Goal: Information Seeking & Learning: Learn about a topic

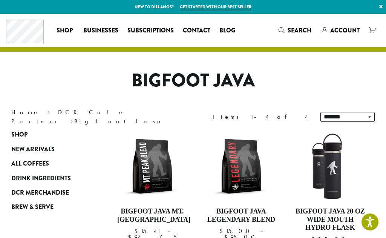
click at [108, 32] on span "Businesses" at bounding box center [100, 30] width 35 height 9
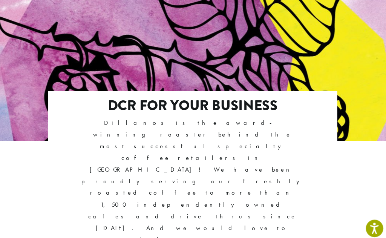
scroll to position [78, 0]
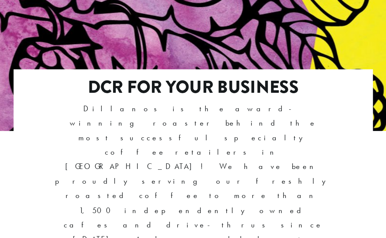
click at [182, 229] on link "Established Cafes & Drive-Thrus" at bounding box center [193, 237] width 128 height 16
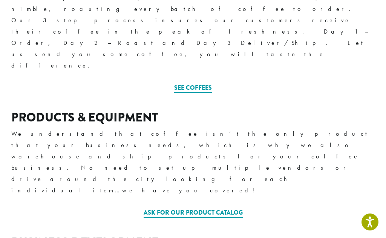
scroll to position [324, 0]
